Goal: Task Accomplishment & Management: Manage account settings

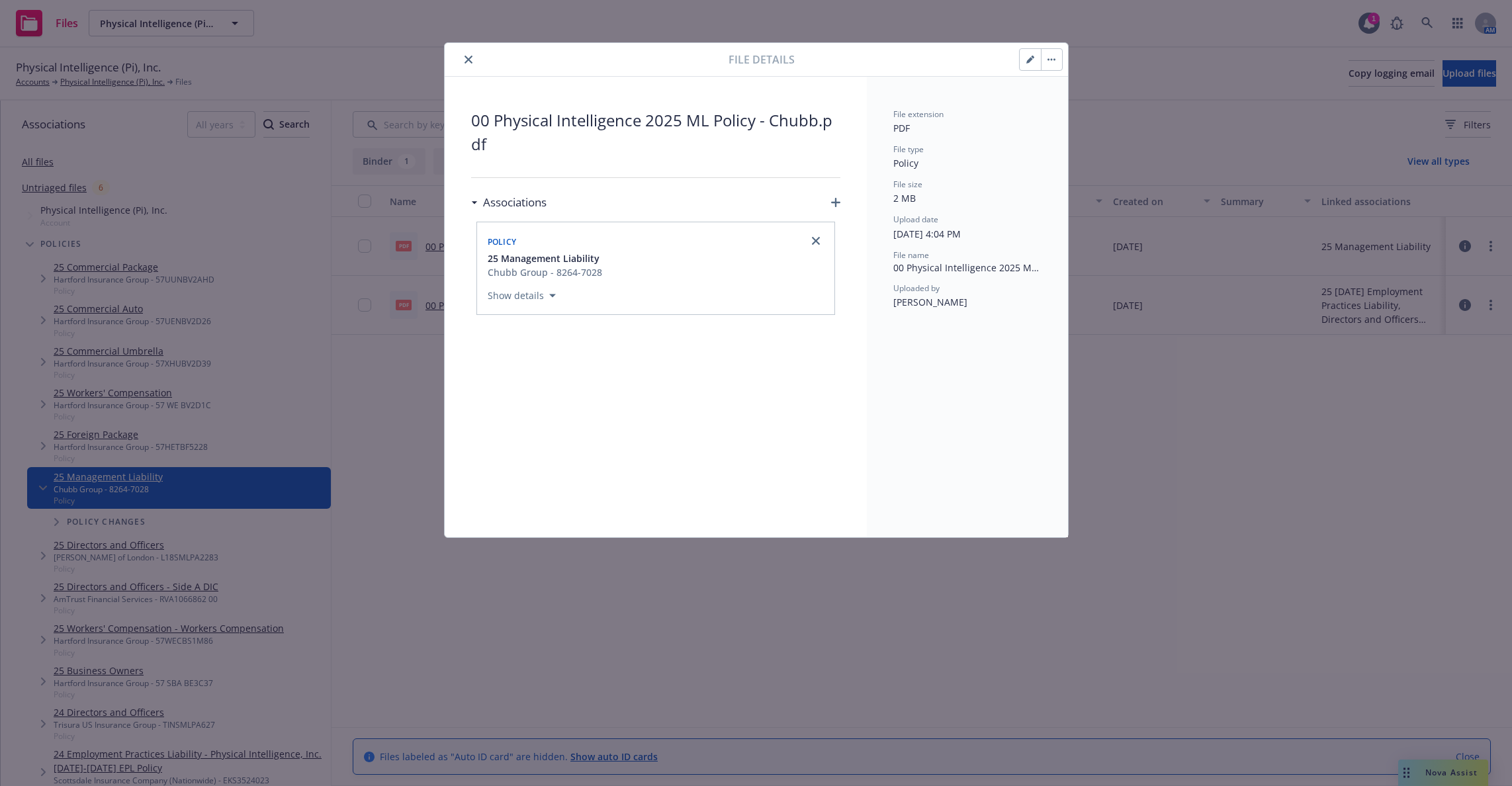
click at [1024, 58] on button "button" at bounding box center [1031, 60] width 22 height 22
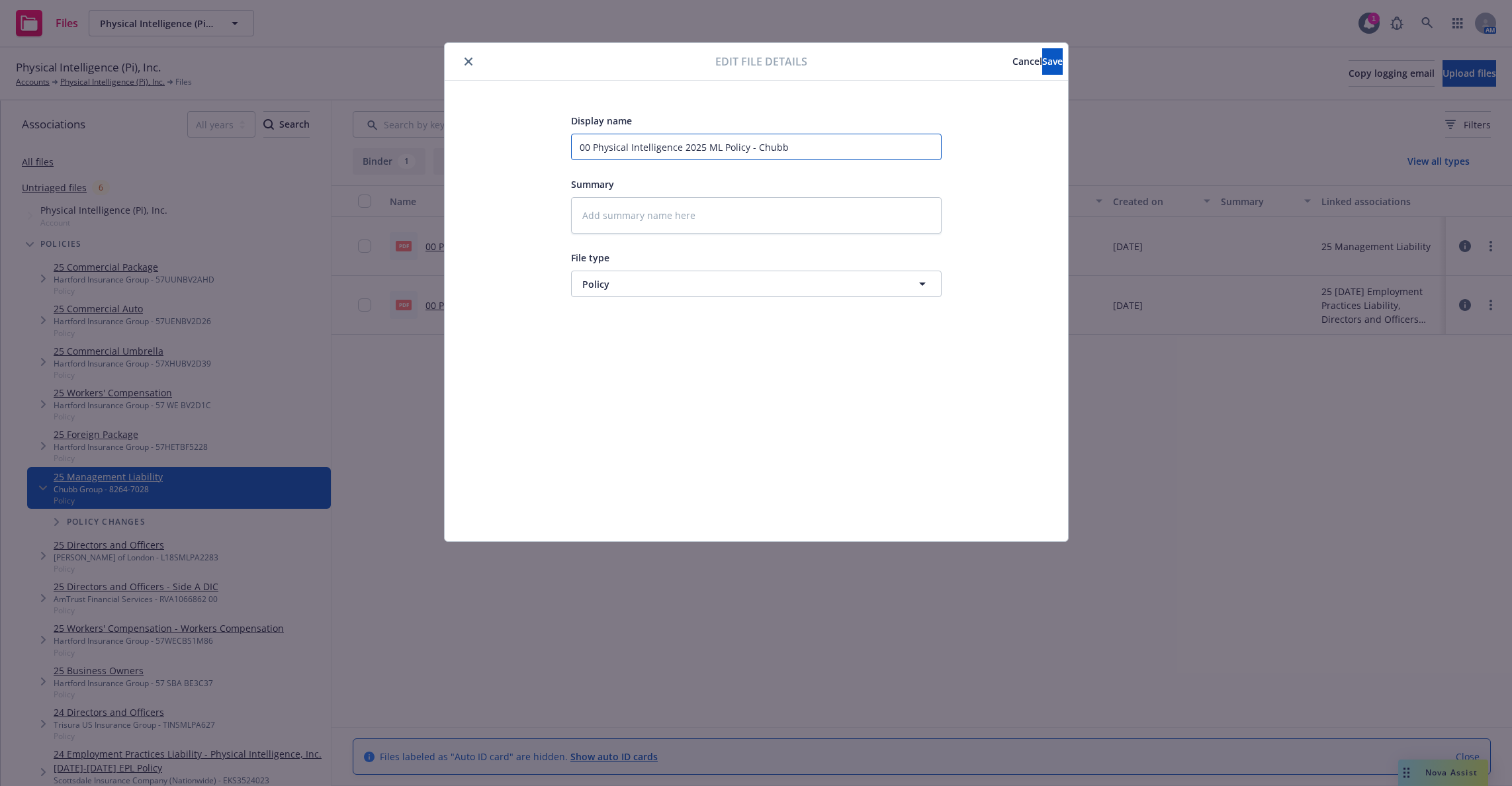
drag, startPoint x: 849, startPoint y: 148, endPoint x: 528, endPoint y: 135, distance: 321.3
click at [528, 135] on div "Display name 00 Physical Intelligence 2025 ML Policy - Chubb Summary File type …" at bounding box center [757, 311] width 571 height 397
paste input "[DATE] - 2026 D&O - Chubb Policy"
type textarea "x"
type input "00 [DATE] - 2026 D&O - Chubb Policy"
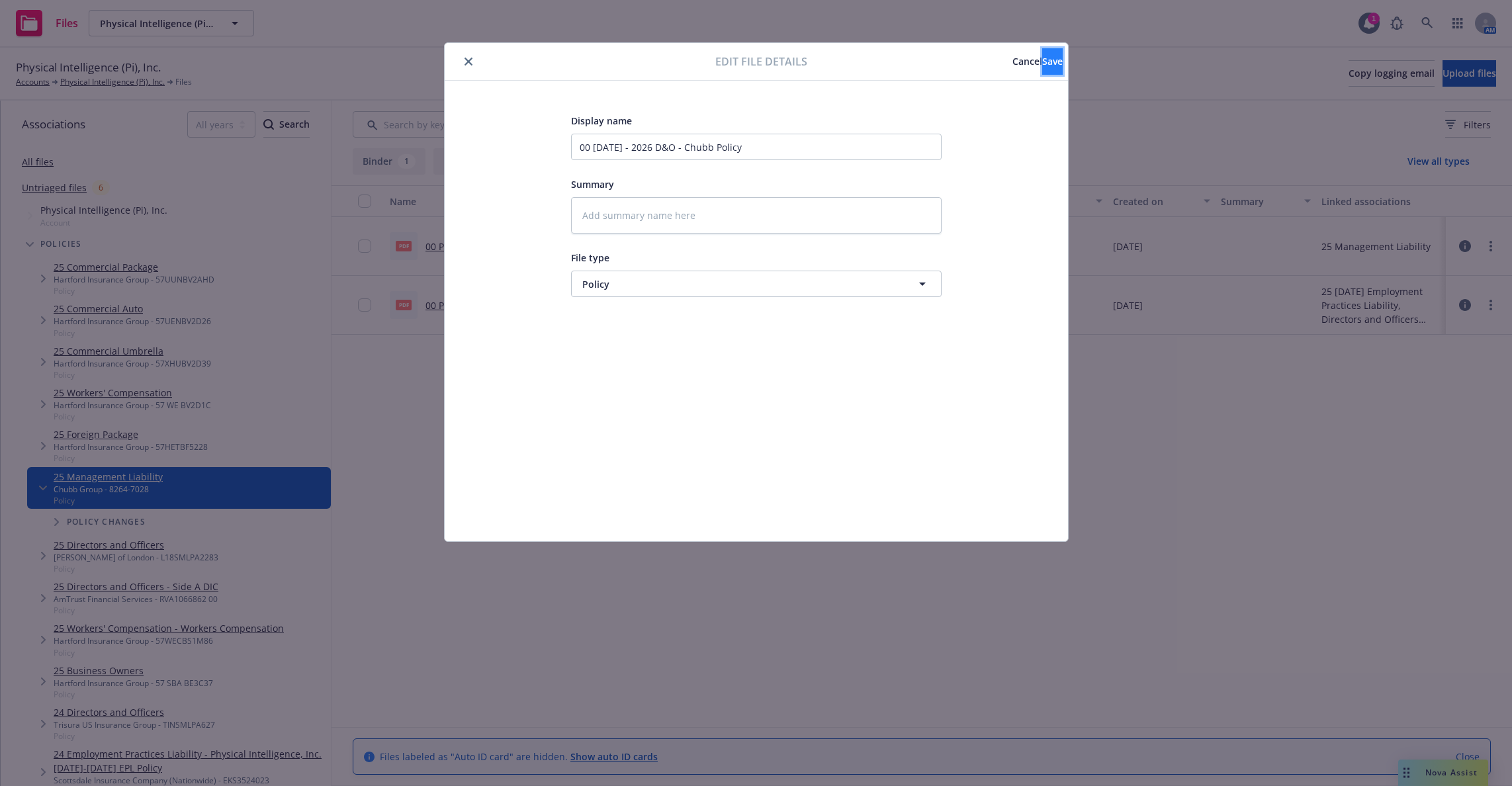
click at [1042, 69] on button "Save" at bounding box center [1052, 61] width 21 height 26
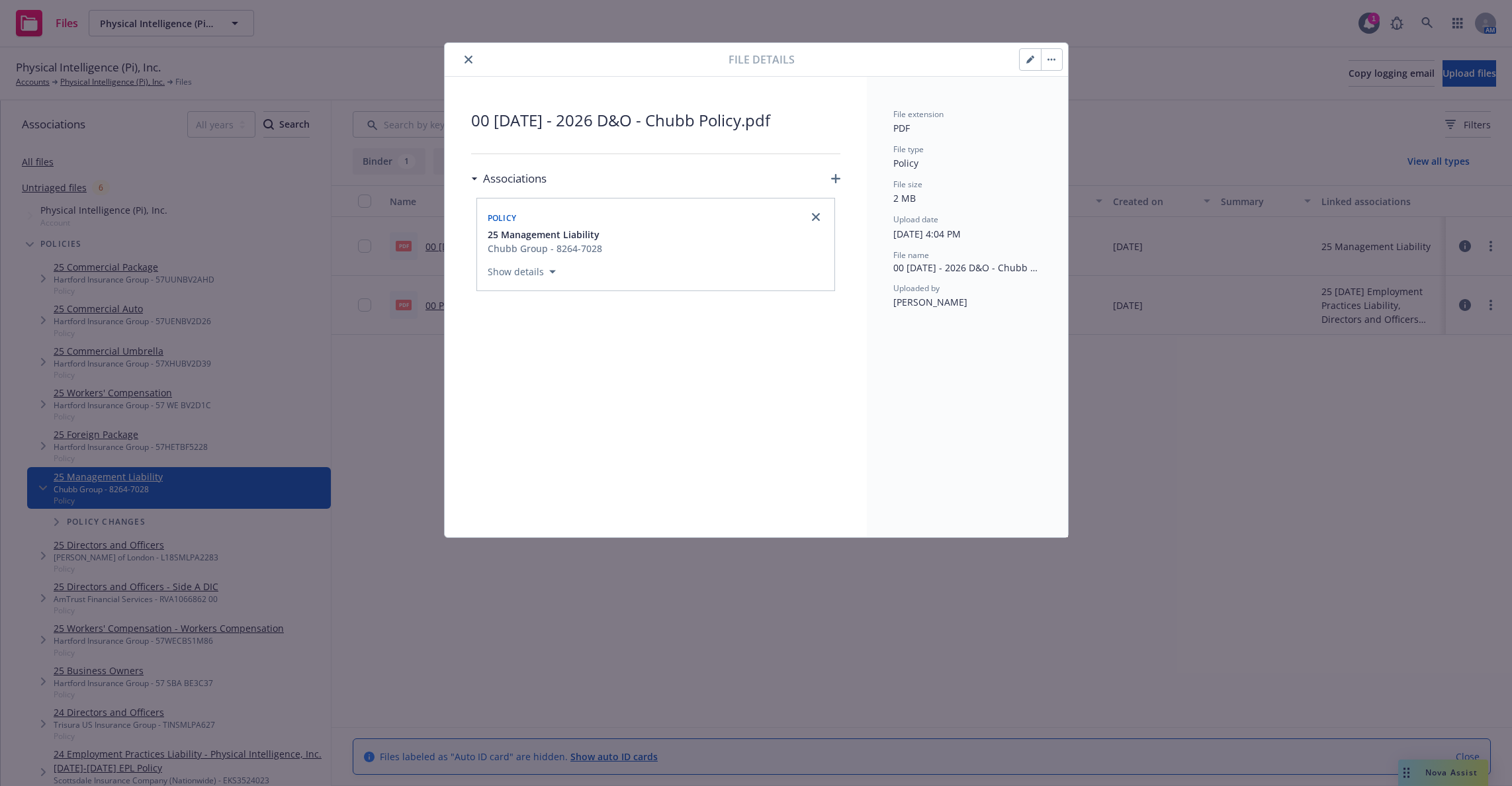
click at [467, 57] on icon "close" at bounding box center [469, 60] width 8 height 8
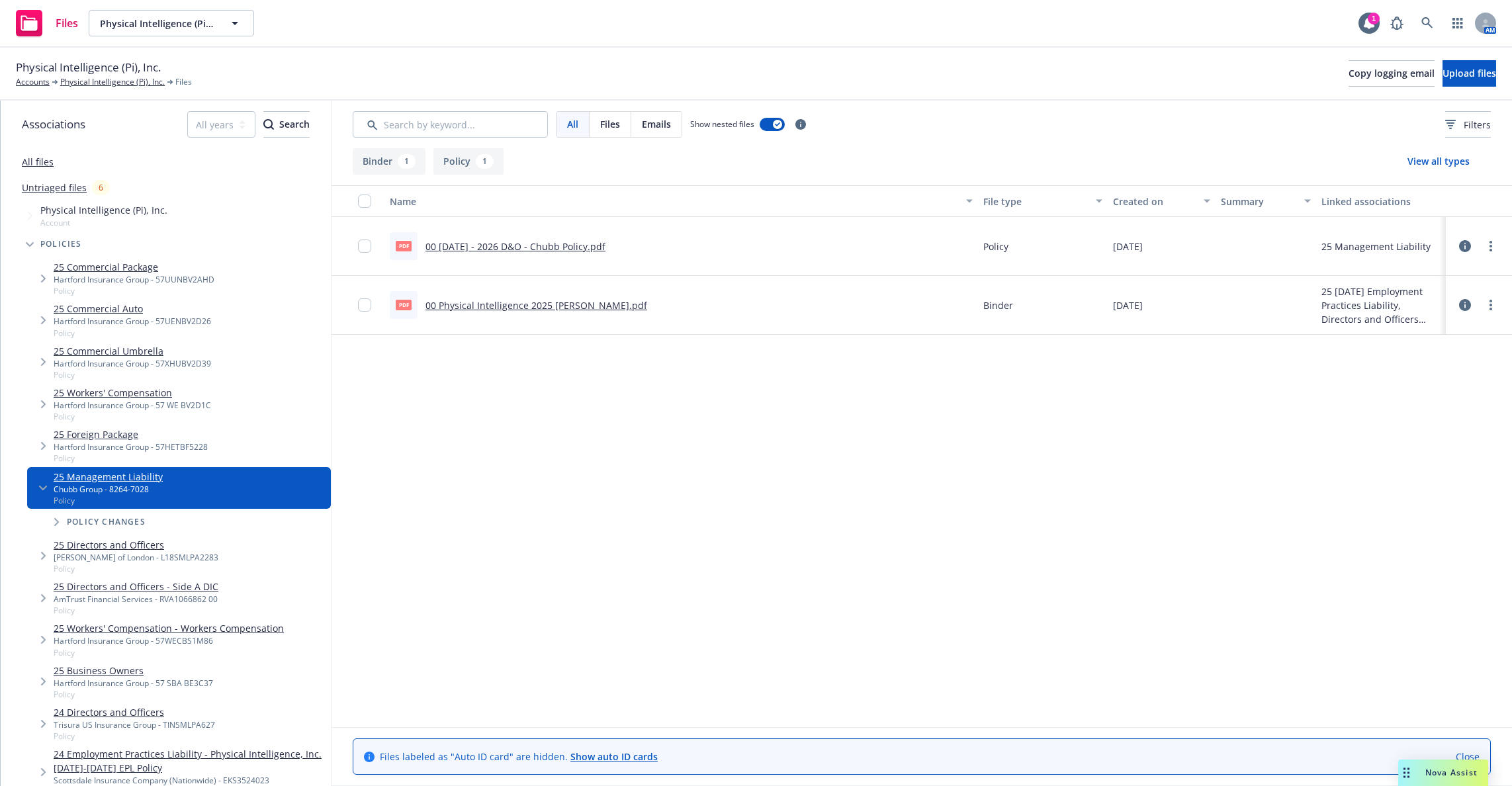
click at [594, 587] on div "Name File type Created on Summary Linked associations pdf 00 [DATE] - 2026 D&O …" at bounding box center [922, 456] width 1181 height 542
click at [136, 544] on link "25 Directors and Officers" at bounding box center [136, 545] width 165 height 14
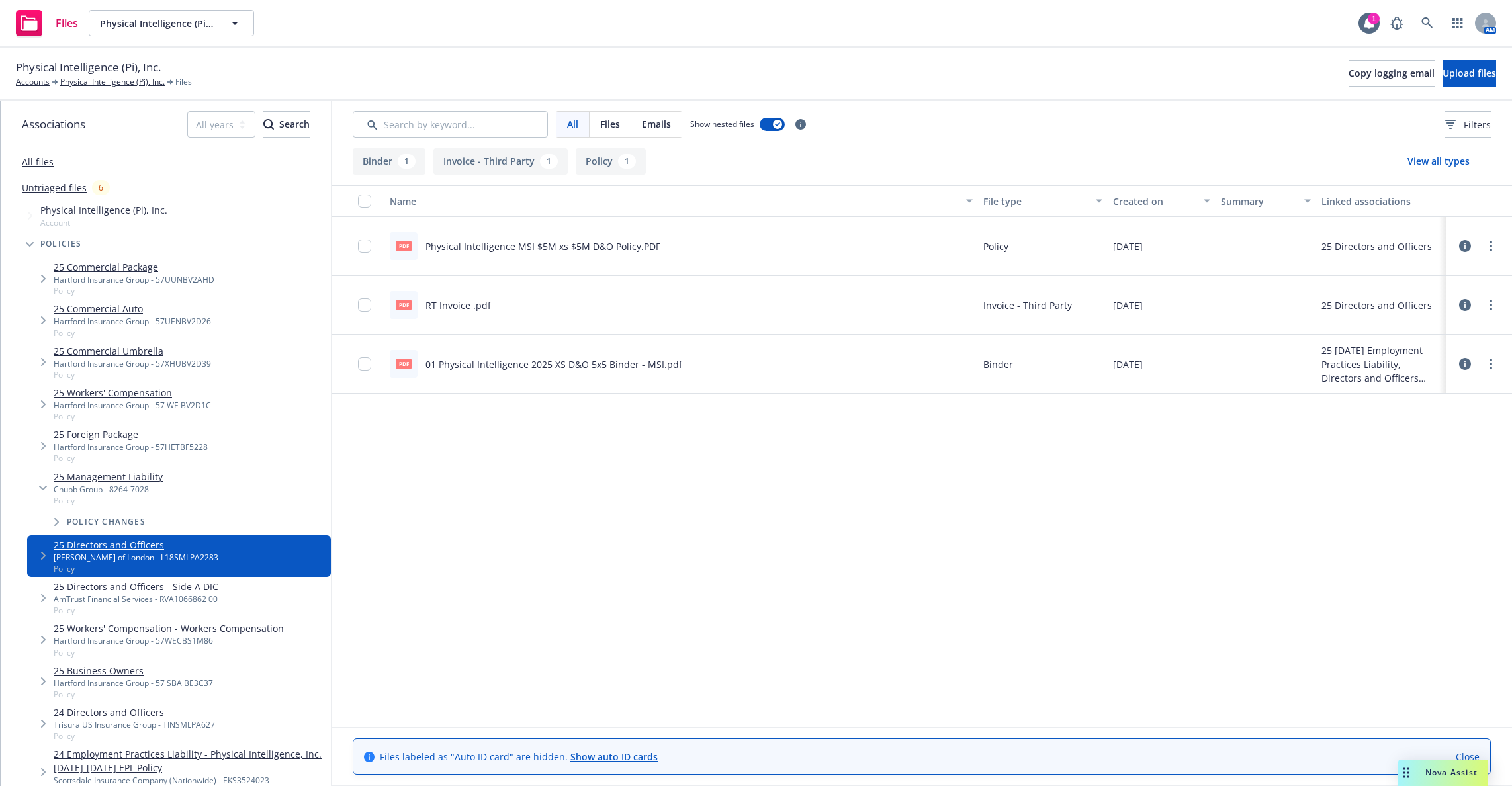
click at [1464, 247] on icon at bounding box center [1465, 246] width 12 height 12
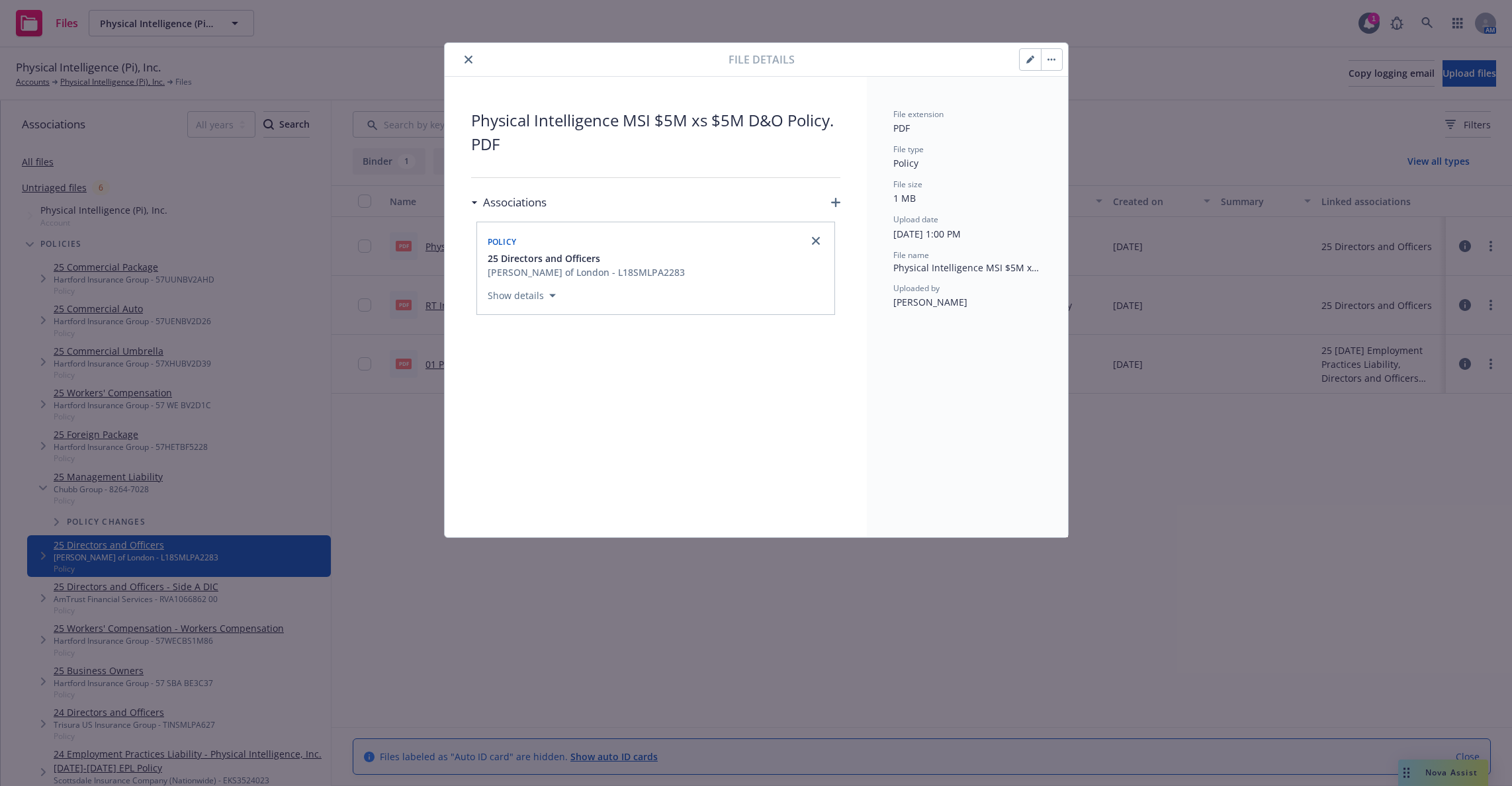
click at [1039, 60] on button "button" at bounding box center [1031, 60] width 22 height 22
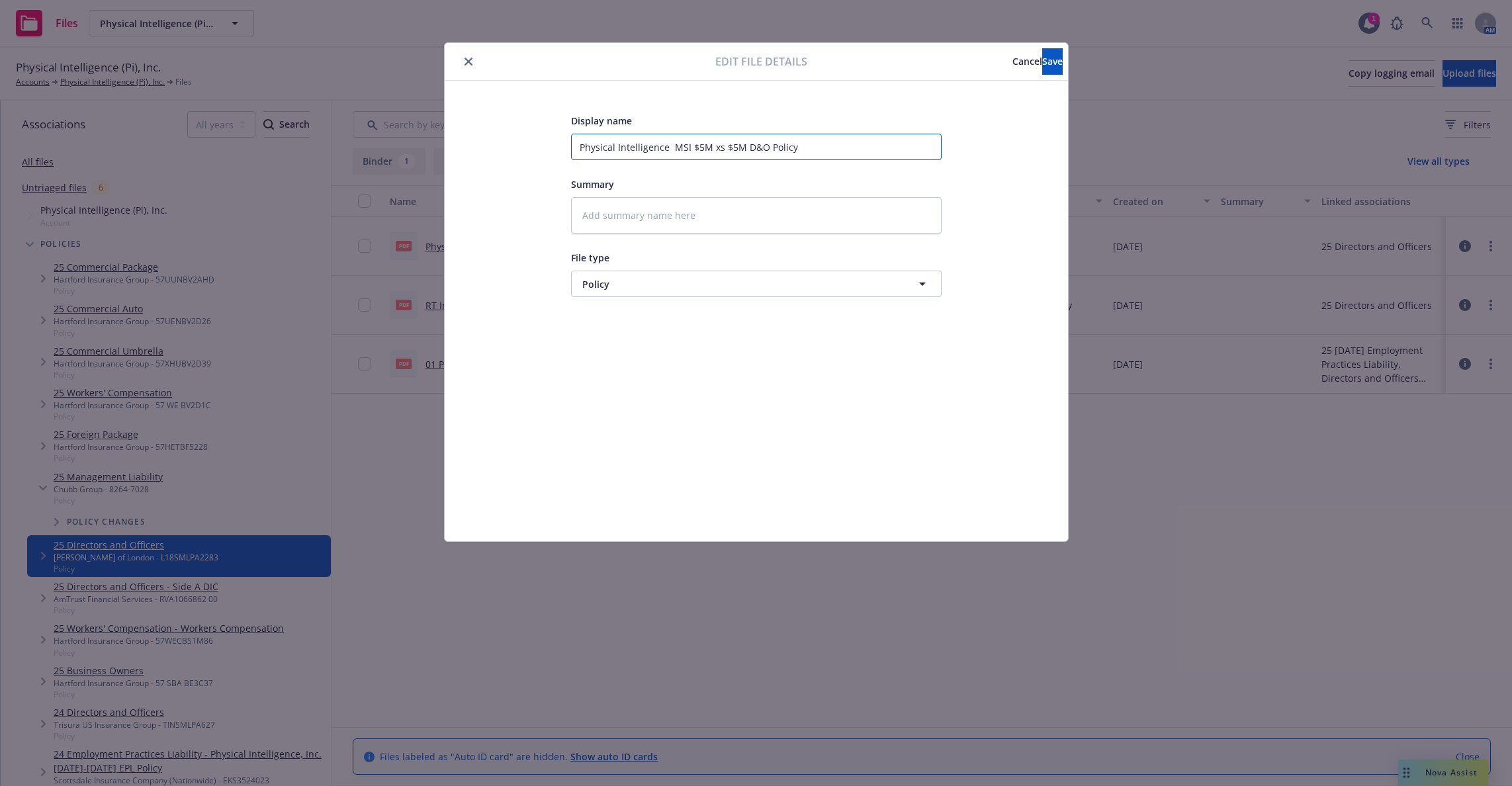
drag, startPoint x: 841, startPoint y: 141, endPoint x: 525, endPoint y: 132, distance: 316.1
click at [525, 132] on div "Display name Physical Intelligence MSI $5M xs $5M D&O Policy Summary File type …" at bounding box center [757, 311] width 571 height 397
paste input "01 [DATE] - 2026 D&O - MSI 5x5"
type textarea "x"
type input "01 [DATE] - 2026 D&O - MSI 5x5 Policy"
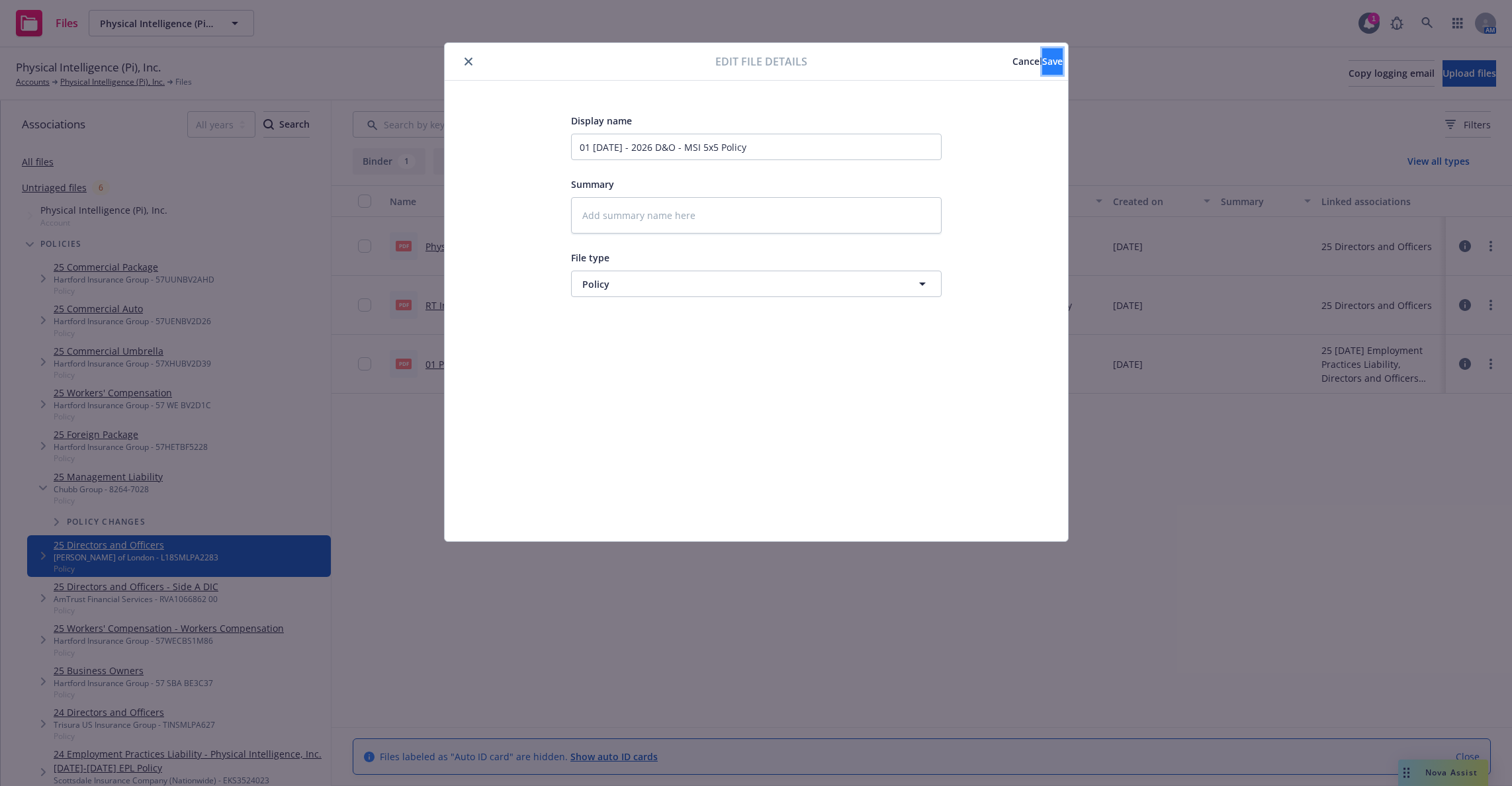
click at [1042, 65] on span "Save" at bounding box center [1052, 61] width 21 height 13
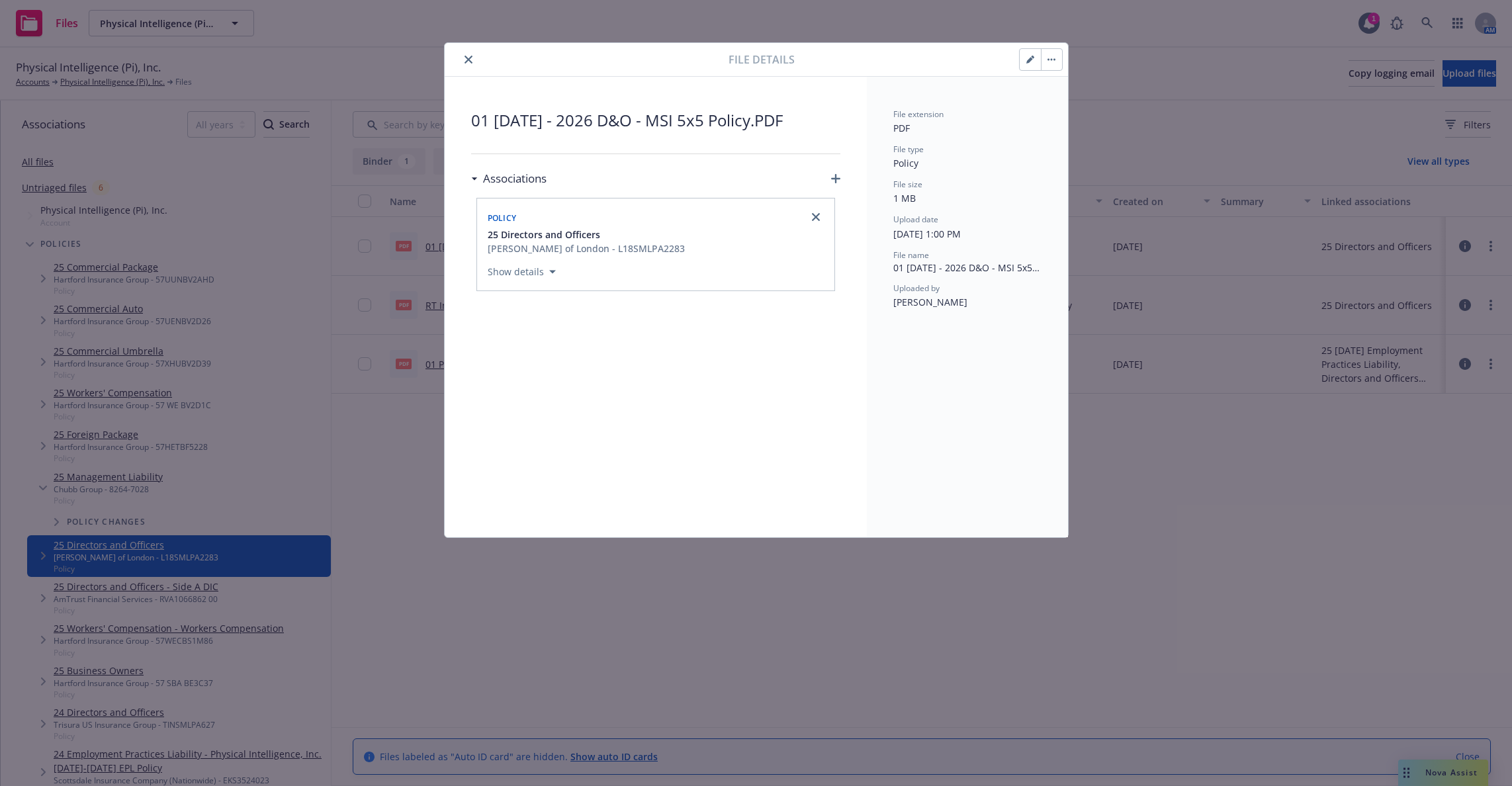
click at [470, 56] on icon "close" at bounding box center [469, 60] width 8 height 8
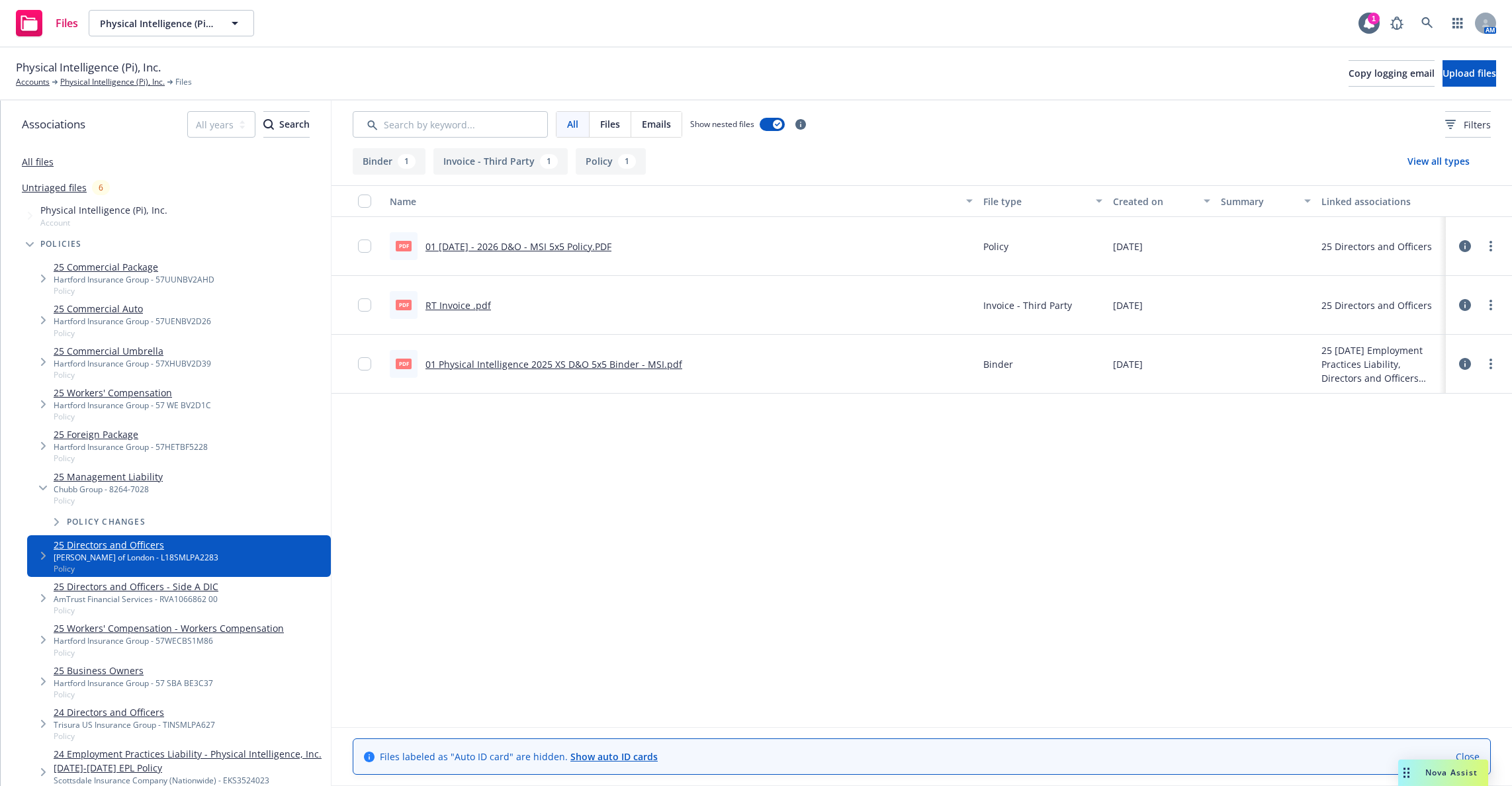
click at [185, 581] on link "25 Directors and Officers - Side A DIC" at bounding box center [136, 586] width 165 height 14
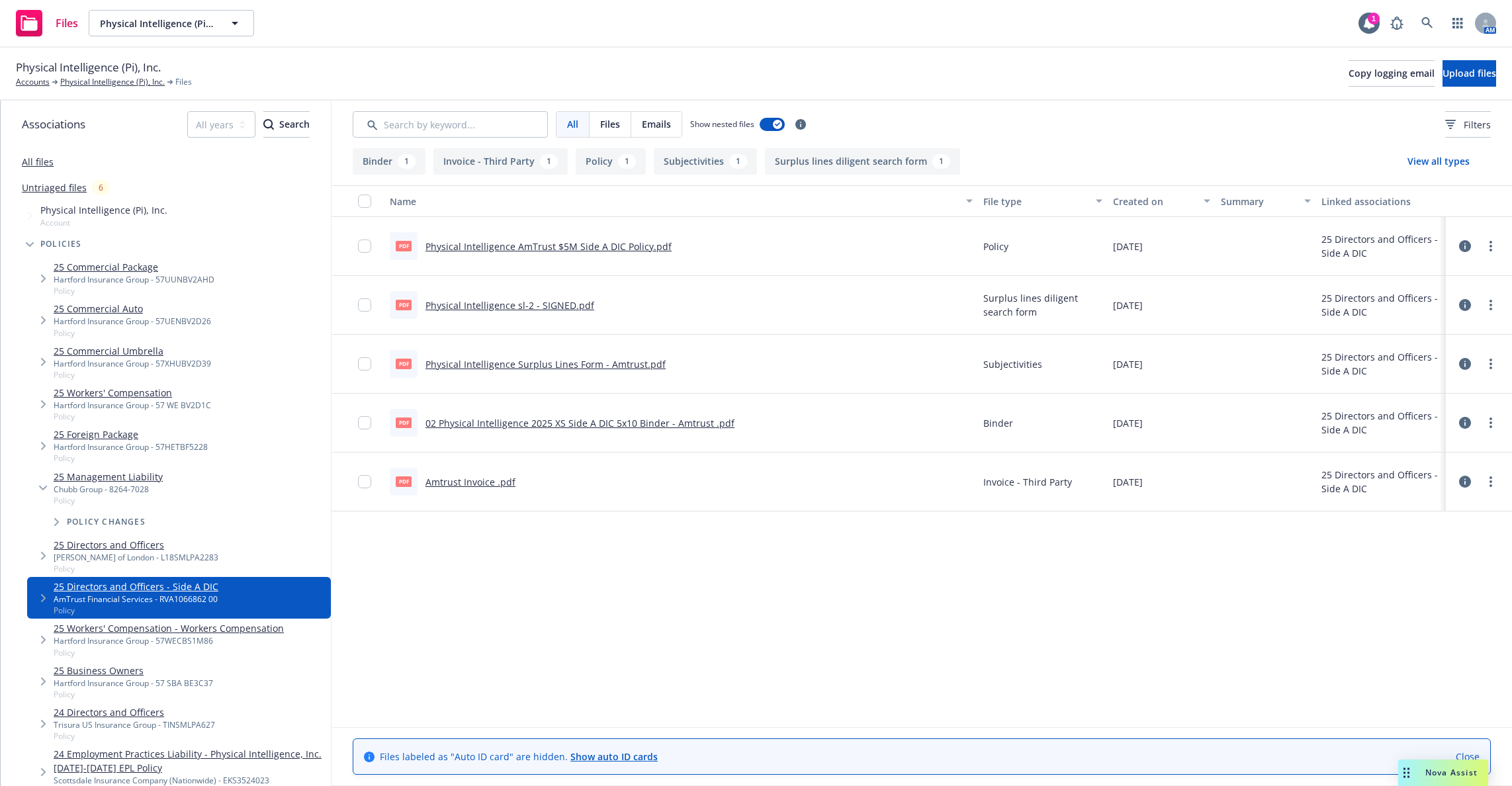
click at [1467, 246] on icon at bounding box center [1465, 246] width 12 height 12
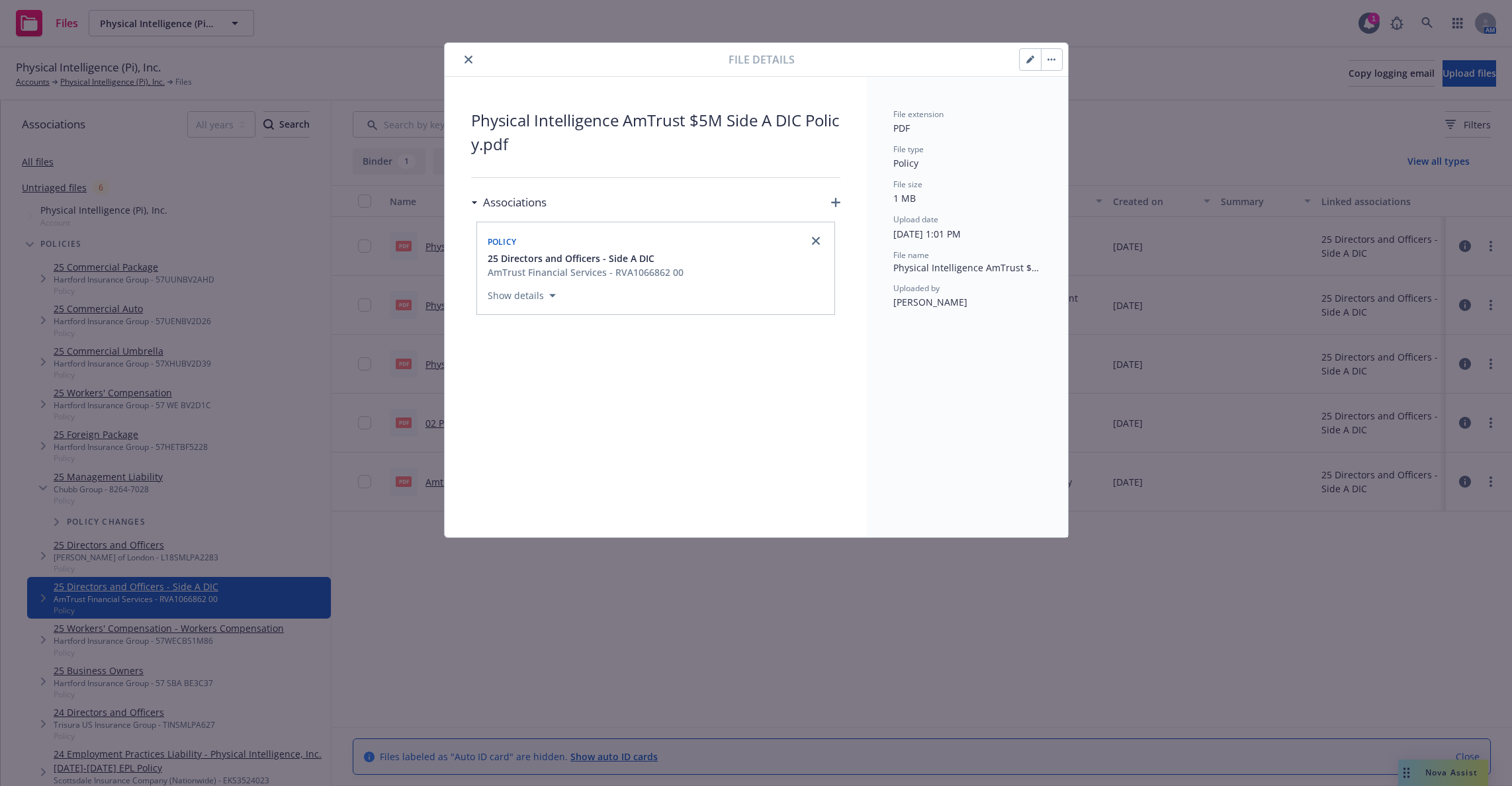
click at [1023, 52] on button "button" at bounding box center [1031, 60] width 22 height 22
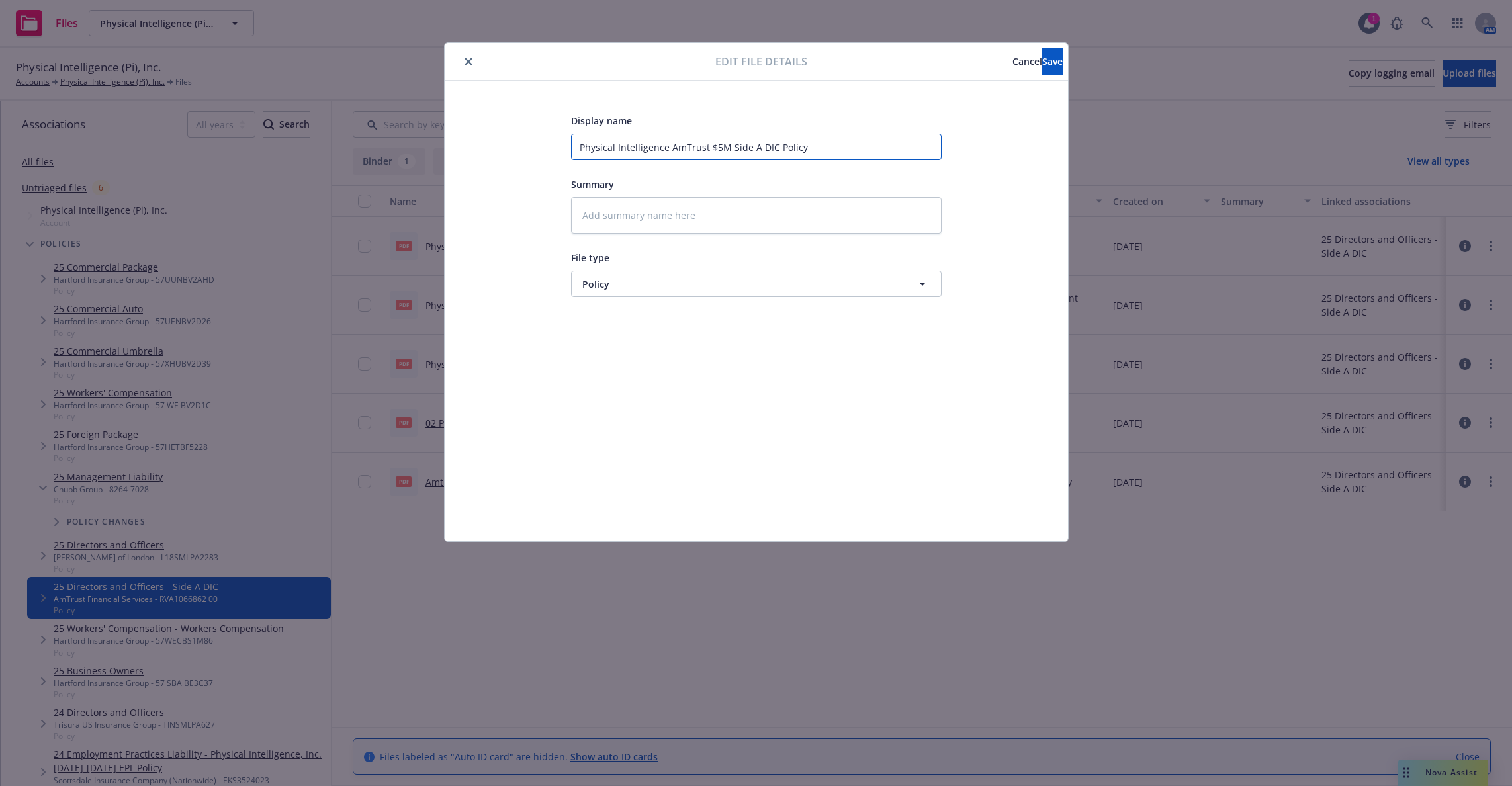
drag, startPoint x: 813, startPoint y: 144, endPoint x: 476, endPoint y: 139, distance: 337.0
click at [476, 139] on div "Display name Physical Intelligence AmTrust $5M Side A DIC Policy Summary File t…" at bounding box center [757, 311] width 571 height 397
paste input "02 [DATE] - 2026 D&O Side A DIC 5M - AmTrust"
type textarea "x"
type input "02 [DATE] - 2026 D&O Side A DIC 5M - AmTrust Policy"
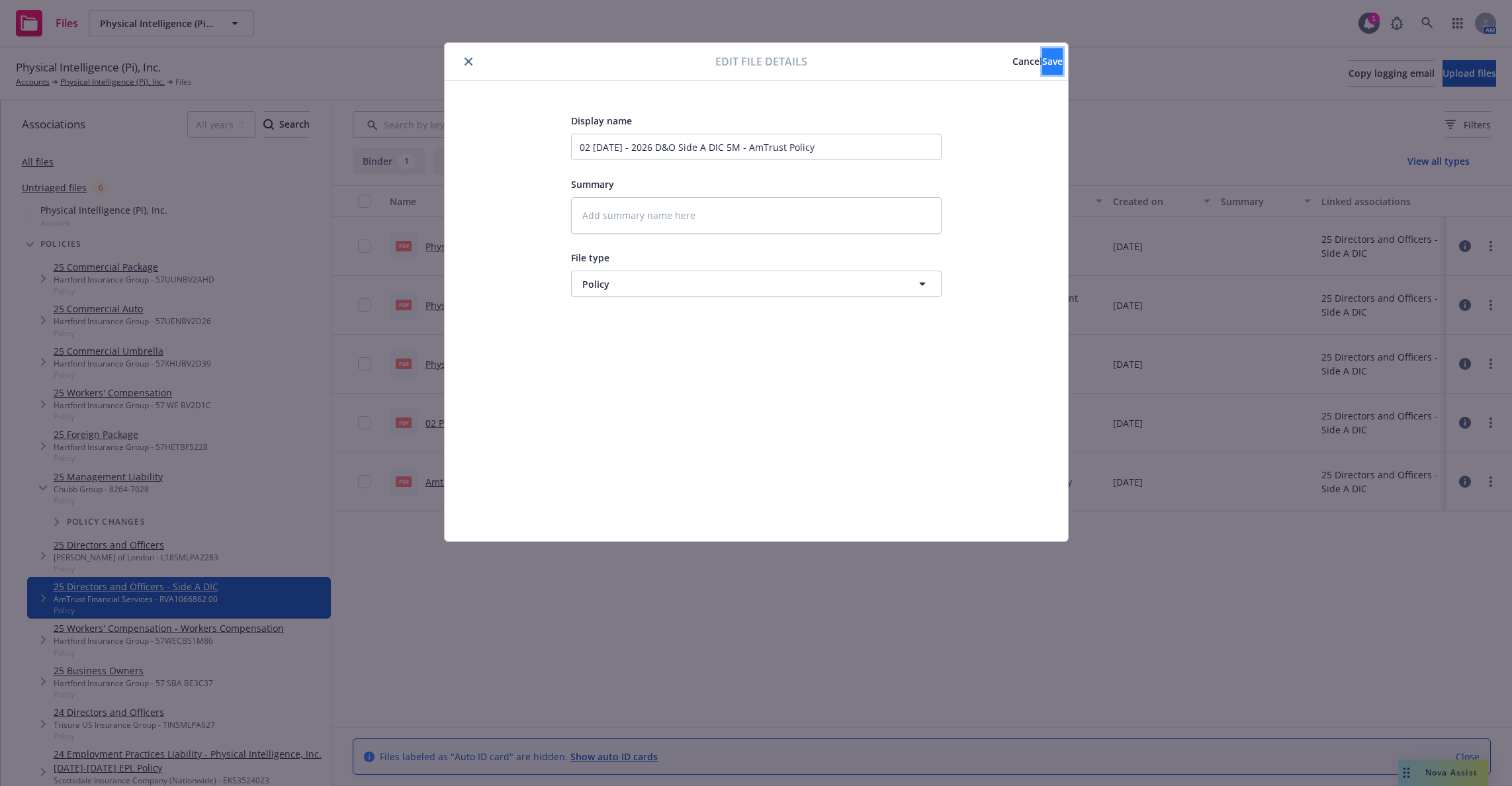
click at [1042, 66] on span "Save" at bounding box center [1052, 61] width 21 height 13
type textarea "x"
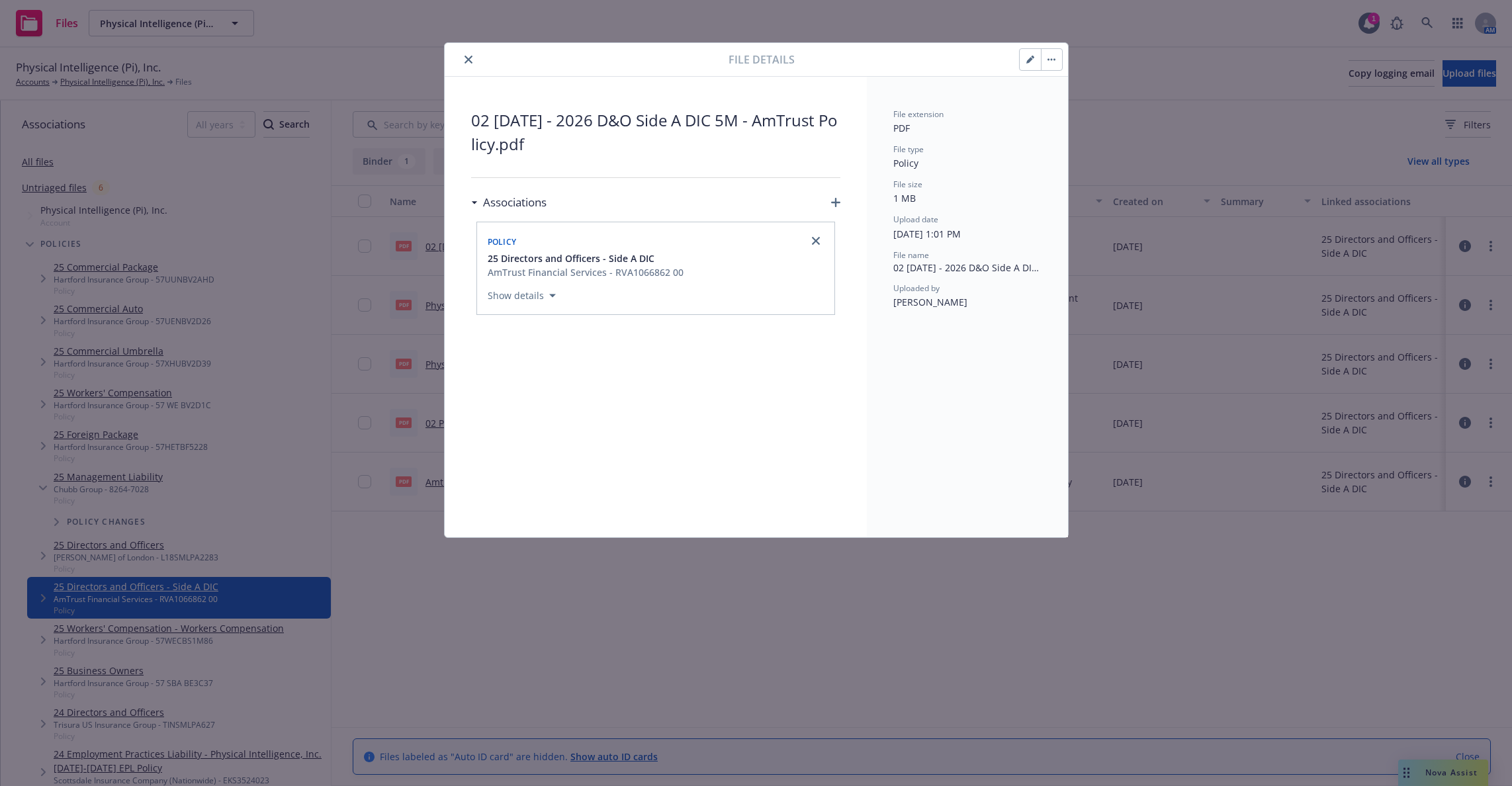
click at [469, 57] on icon "close" at bounding box center [469, 60] width 8 height 8
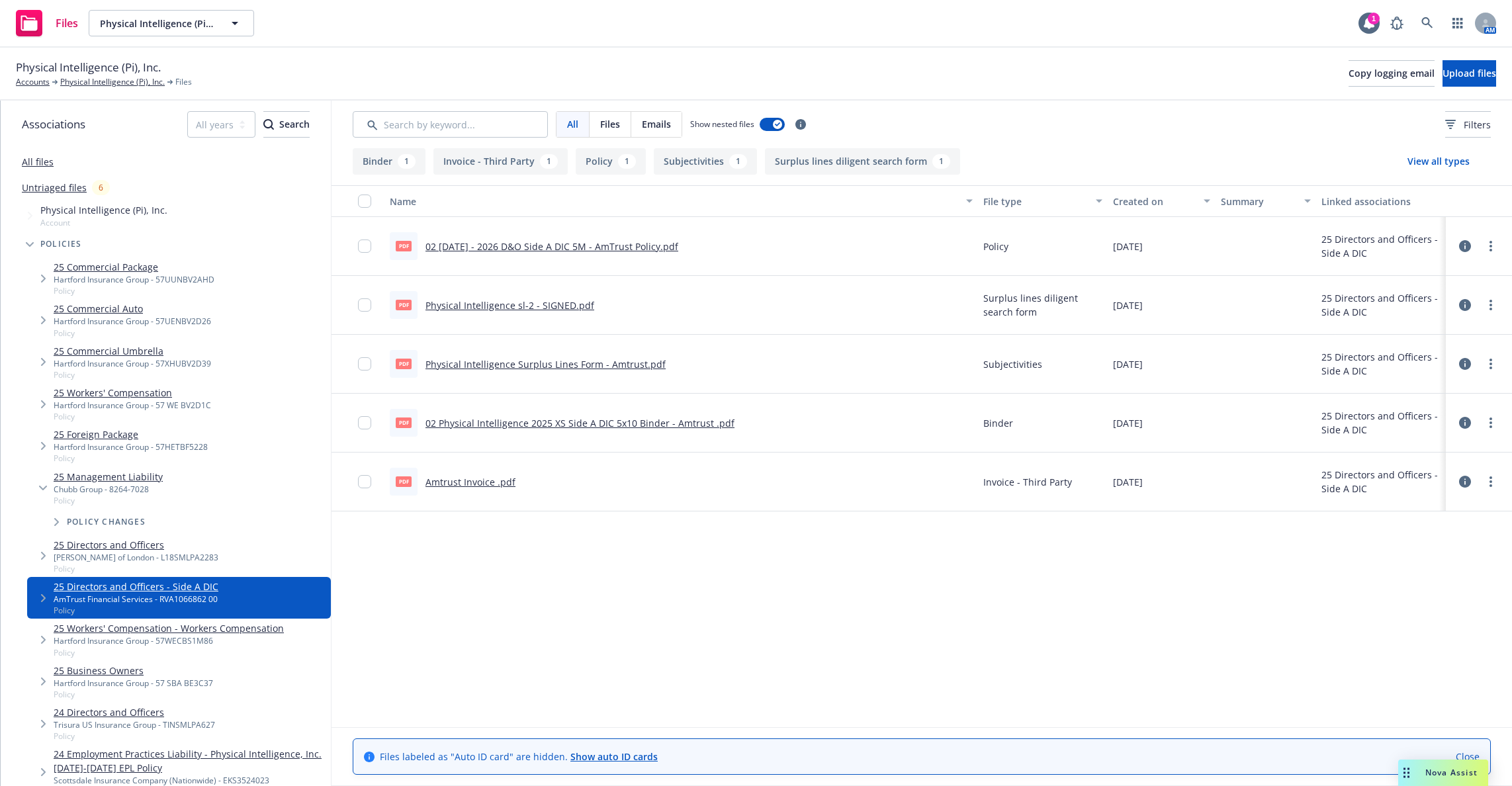
click at [43, 487] on icon "Tree Example" at bounding box center [43, 487] width 8 height 5
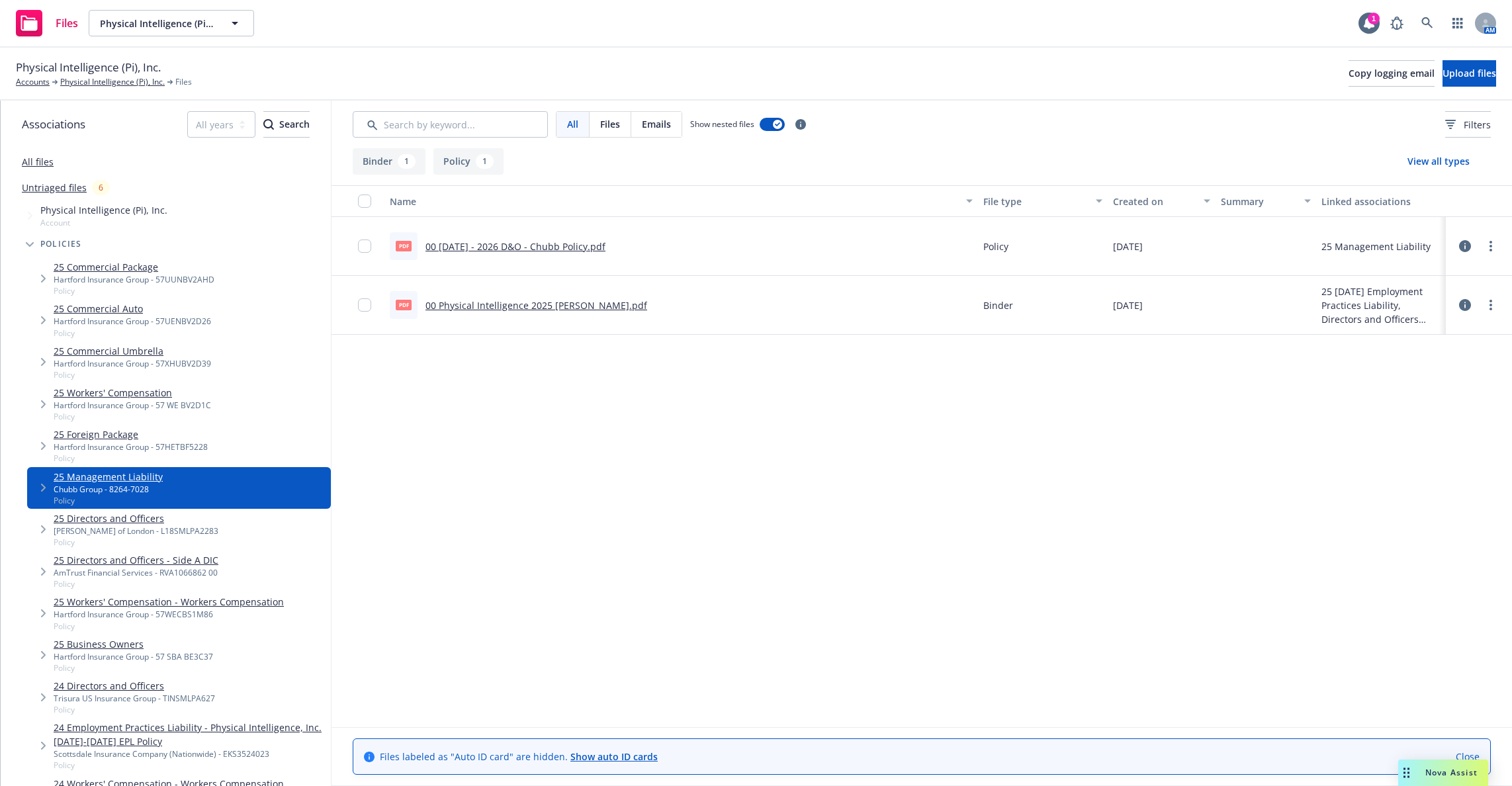
click at [569, 484] on div "Name File type Created on Summary Linked associations pdf 00 [DATE] - 2026 D&O …" at bounding box center [922, 456] width 1181 height 542
click at [121, 79] on link "Physical Intelligence (Pi), Inc." at bounding box center [112, 82] width 105 height 12
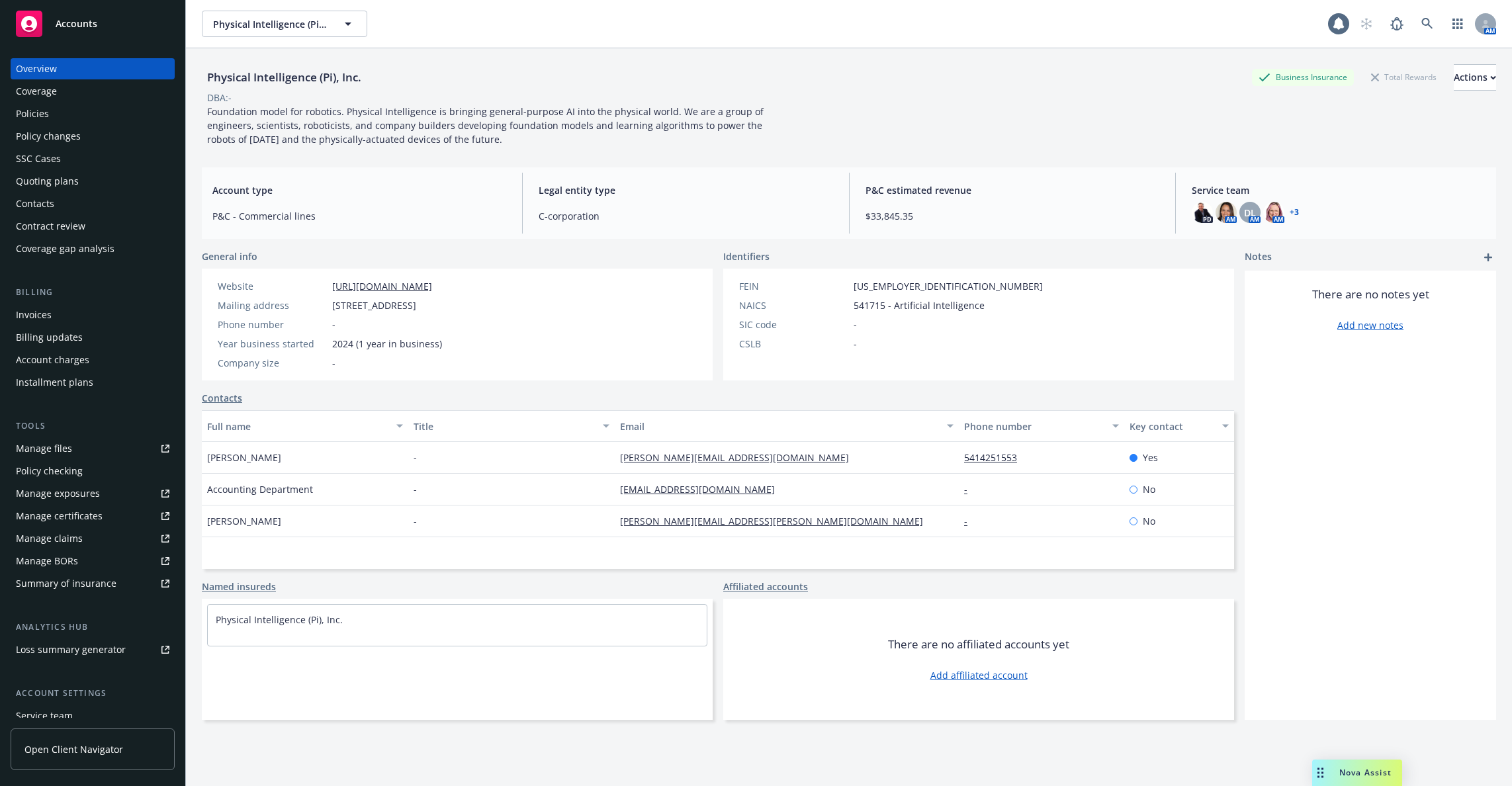
click at [65, 744] on span "Open Client Navigator" at bounding box center [74, 749] width 99 height 14
